Goal: Navigation & Orientation: Find specific page/section

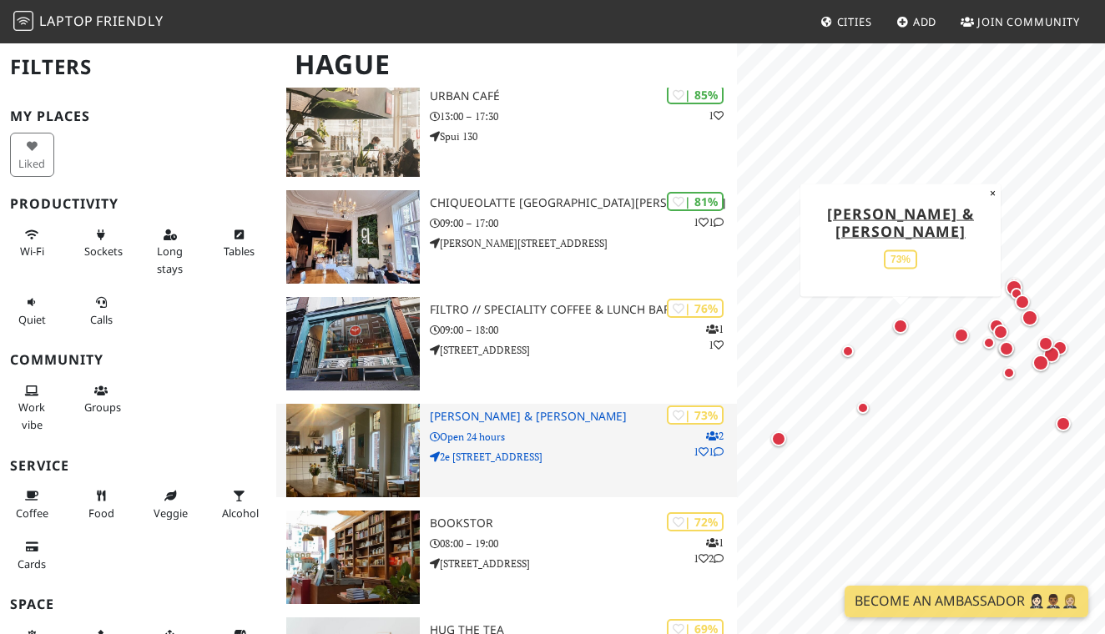
scroll to position [369, 0]
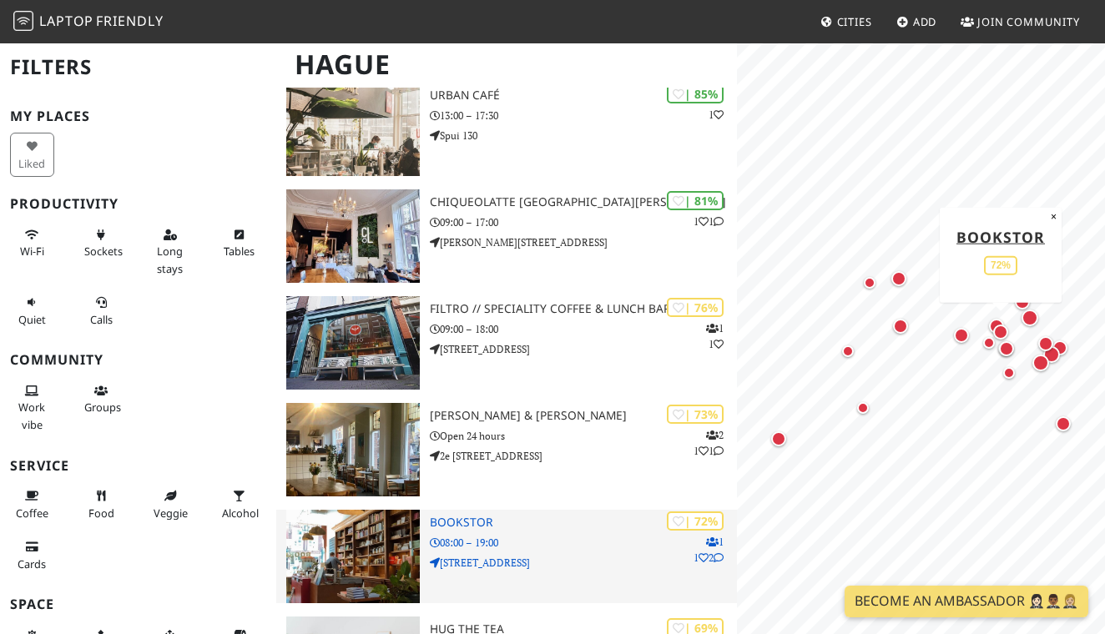
click at [382, 535] on img at bounding box center [353, 556] width 134 height 93
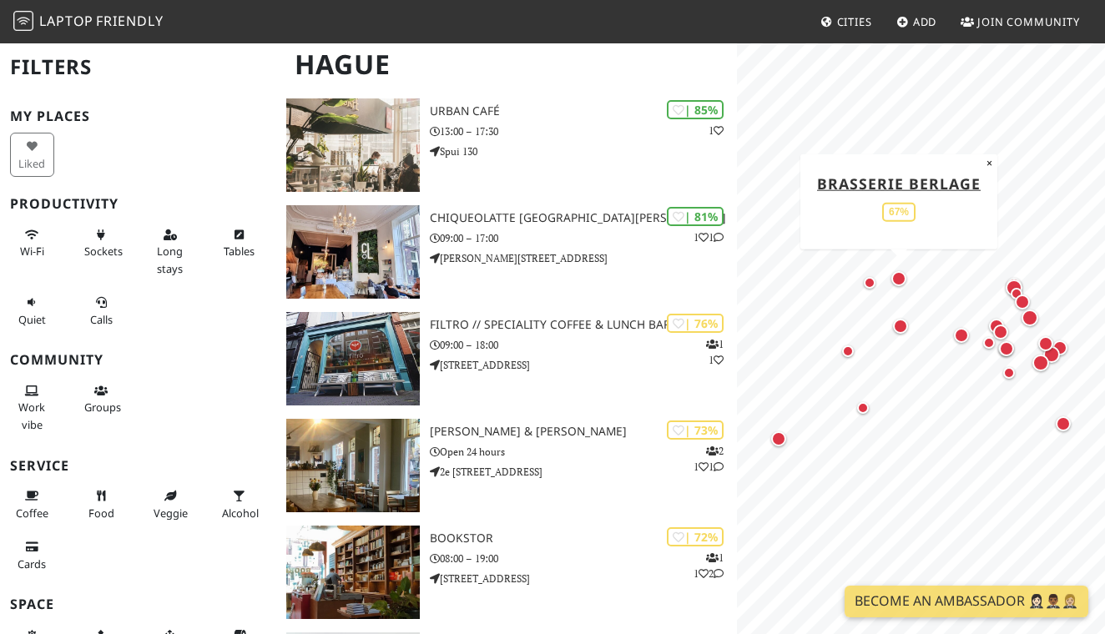
scroll to position [350, 0]
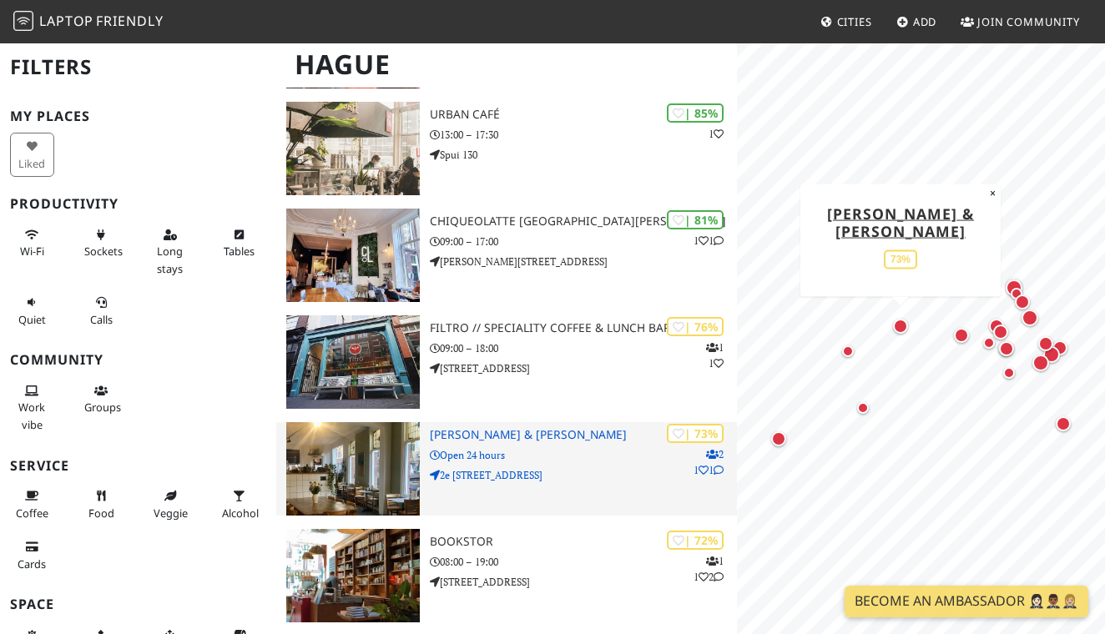
click at [402, 460] on img at bounding box center [353, 468] width 134 height 93
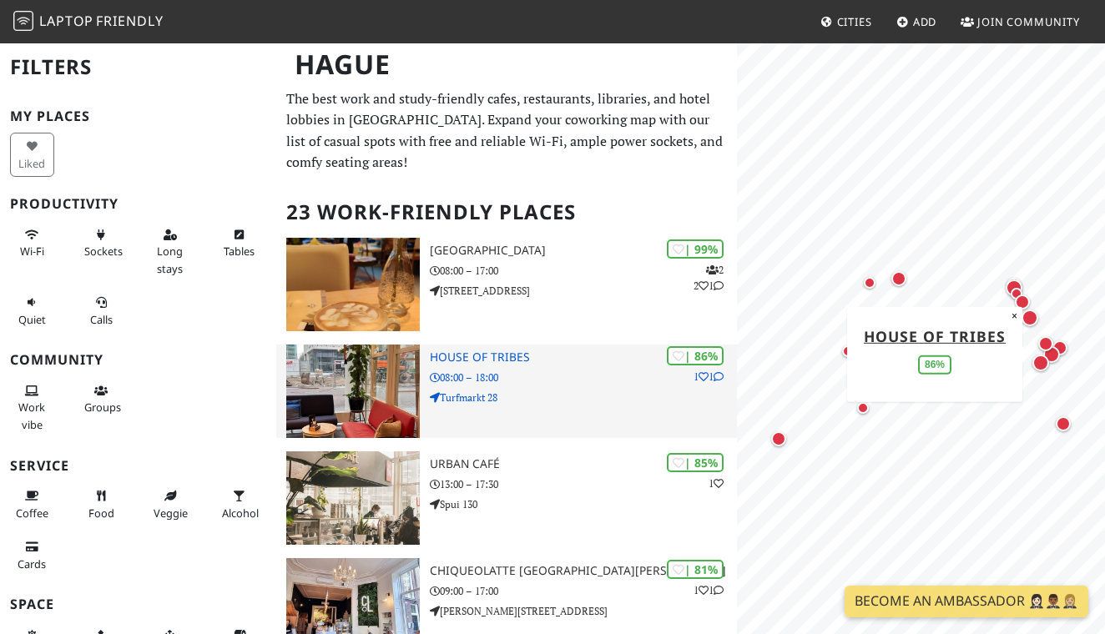
scroll to position [0, 0]
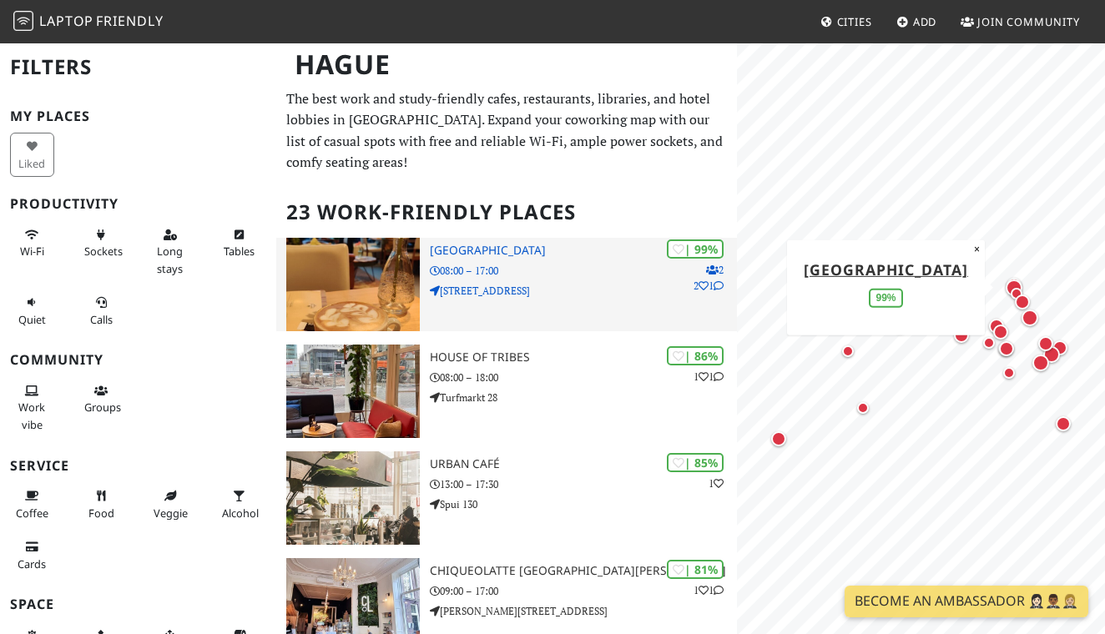
click at [509, 254] on h3 "Barista Cafe Frederikstraat" at bounding box center [583, 251] width 307 height 14
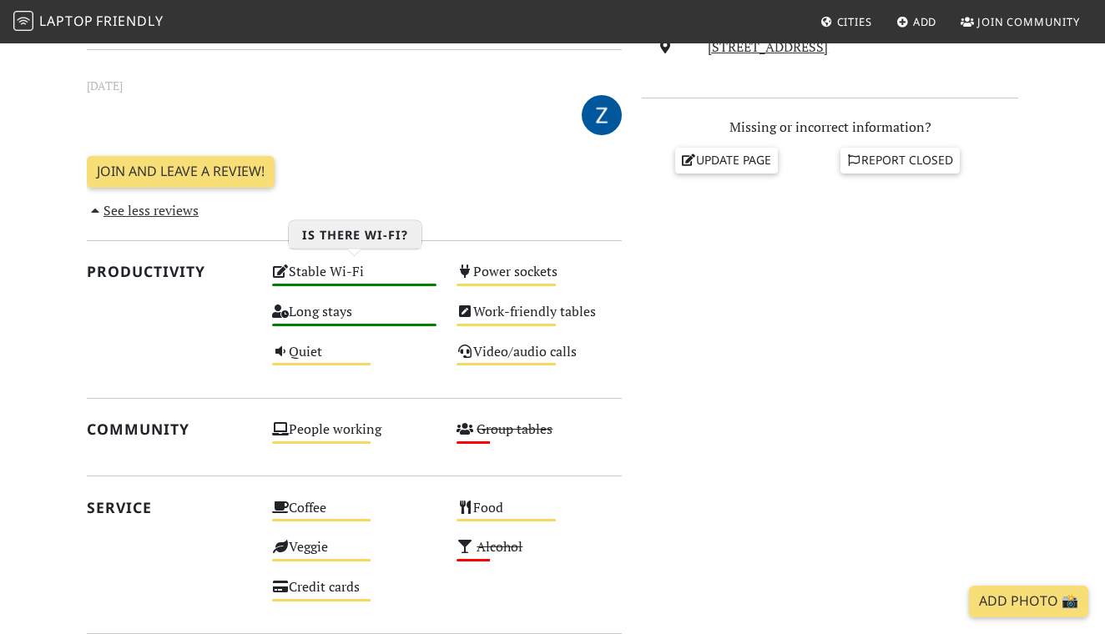
scroll to position [662, 0]
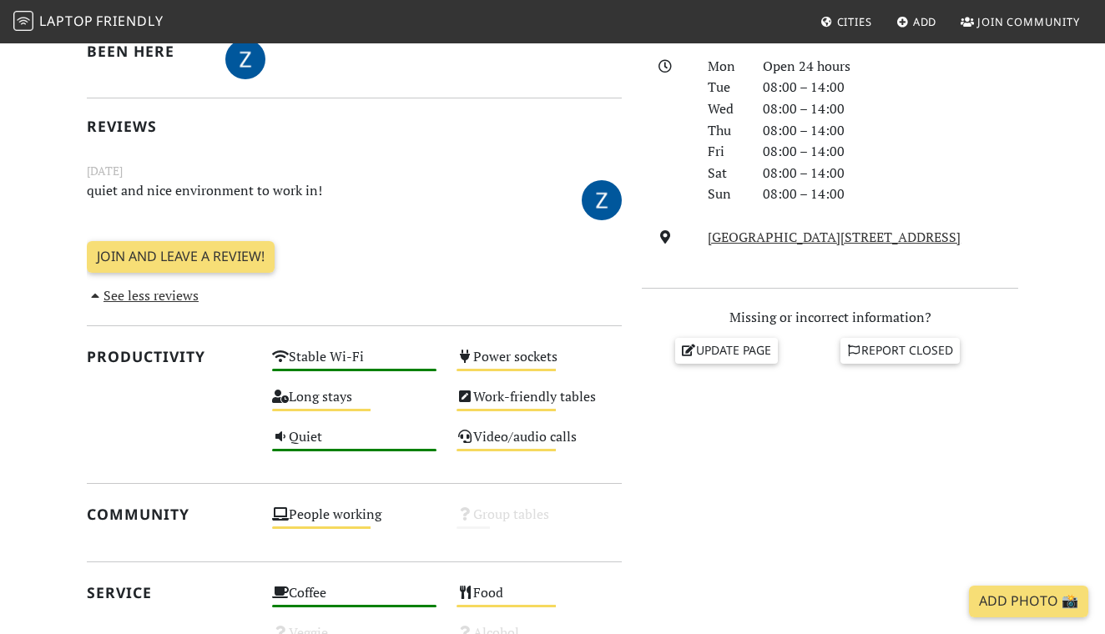
scroll to position [475, 0]
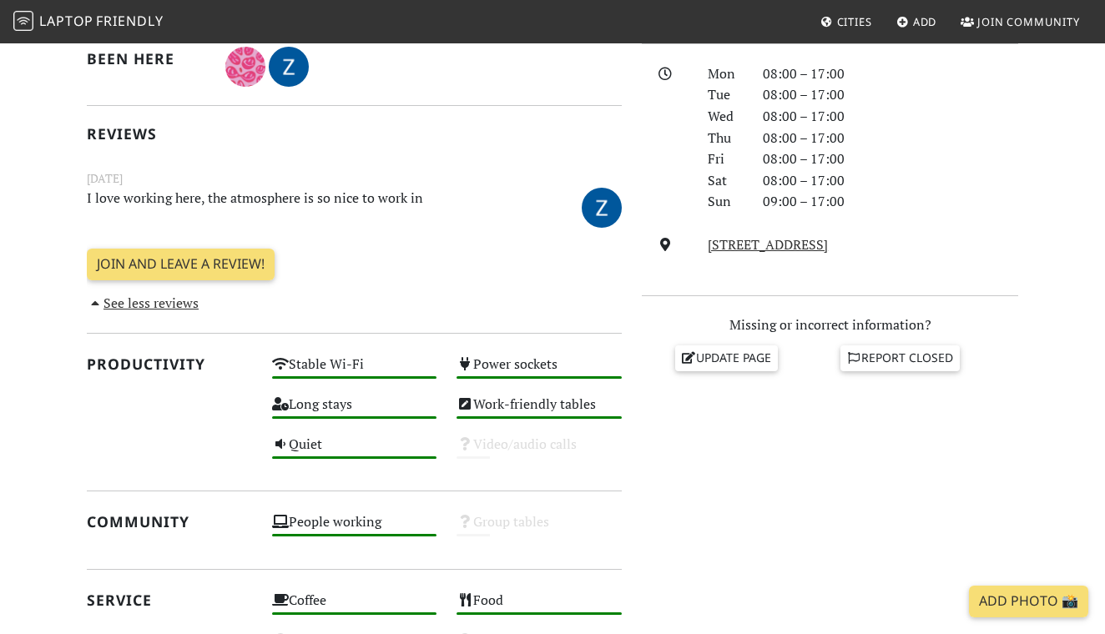
scroll to position [485, 0]
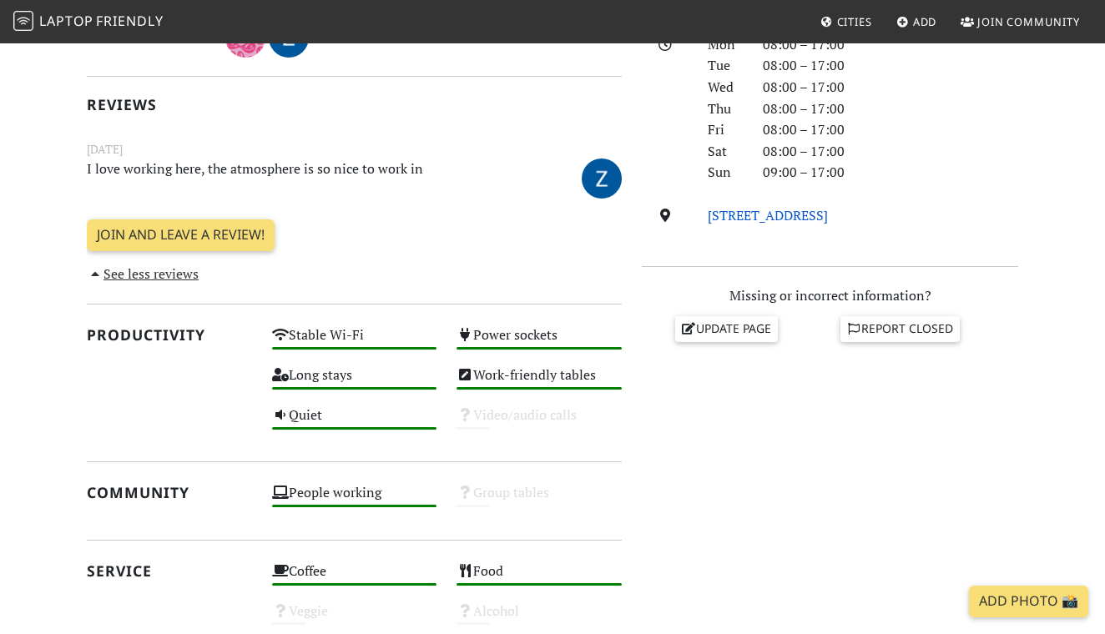
click at [828, 215] on link "Frederikstraat 66, 2514 LL, Hague" at bounding box center [768, 215] width 120 height 18
